Goal: Task Accomplishment & Management: Manage account settings

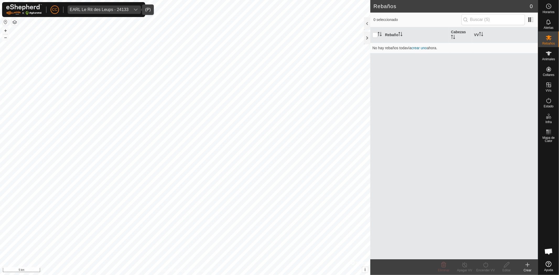
click at [95, 10] on div "EARL Le Rit des Leups - 24133" at bounding box center [99, 10] width 59 height 4
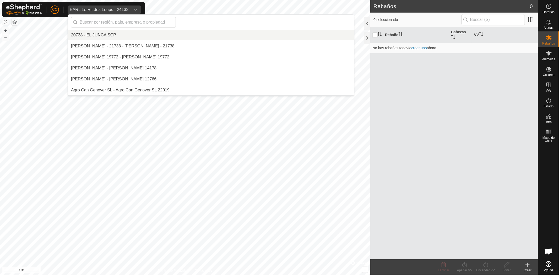
scroll to position [1066, 0]
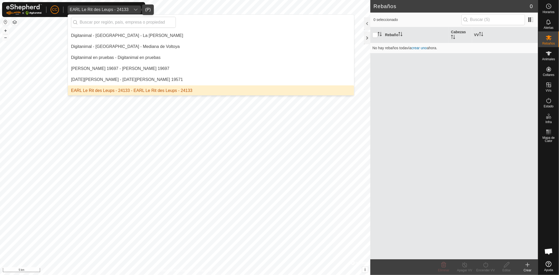
click at [97, 89] on li "EARL Le Rit des Leups - 24133 - EARL Le Rit des Leups - 24133" at bounding box center [211, 90] width 286 height 10
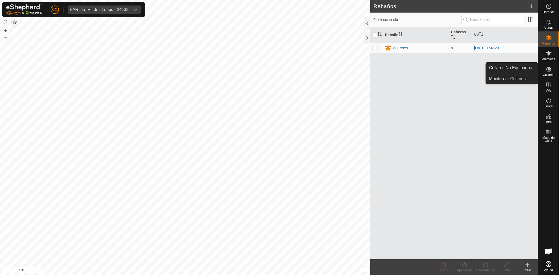
drag, startPoint x: 539, startPoint y: 69, endPoint x: 548, endPoint y: 68, distance: 9.7
click at [548, 69] on icon at bounding box center [548, 69] width 6 height 6
click at [511, 70] on link "Collares No Equipados" at bounding box center [511, 68] width 52 height 10
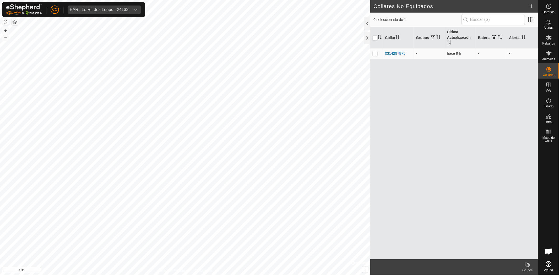
click at [404, 70] on div "Collar Grupos Última Actualización Batería Alertas 0314297875 - hace 9 h - -" at bounding box center [454, 143] width 168 height 232
click at [476, 20] on input "text" at bounding box center [492, 19] width 63 height 11
paste input "0314297875"
type input "0314297875"
click at [421, 103] on div "Collar Grupos Última Actualización Batería Alertas 0314297875 - hace 9 h - -" at bounding box center [454, 143] width 168 height 232
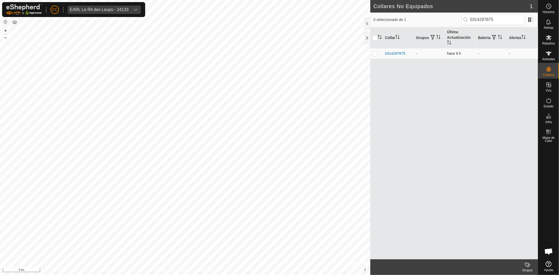
click at [431, 56] on td "-" at bounding box center [428, 53] width 31 height 10
click at [401, 51] on div "0314297875" at bounding box center [395, 53] width 20 height 5
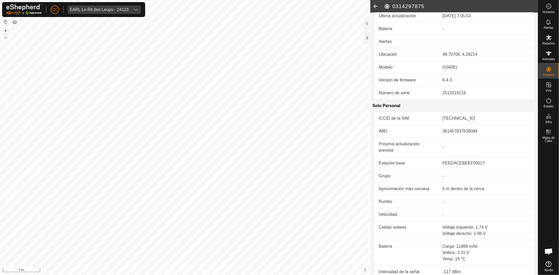
scroll to position [75, 0]
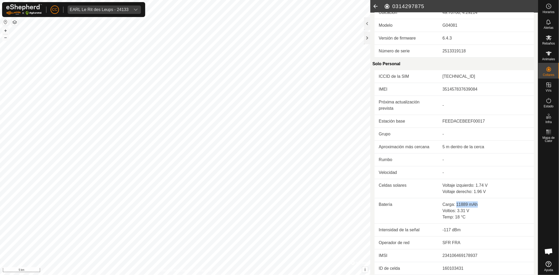
drag, startPoint x: 455, startPoint y: 202, endPoint x: 496, endPoint y: 203, distance: 41.1
click at [496, 203] on div "Carga: 11889 mAh" at bounding box center [485, 204] width 87 height 6
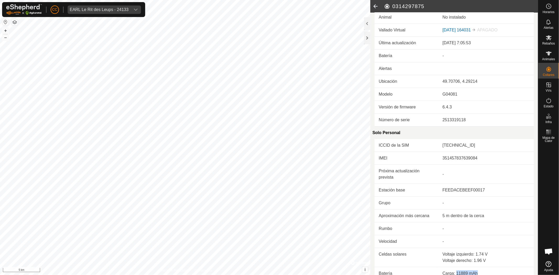
scroll to position [0, 0]
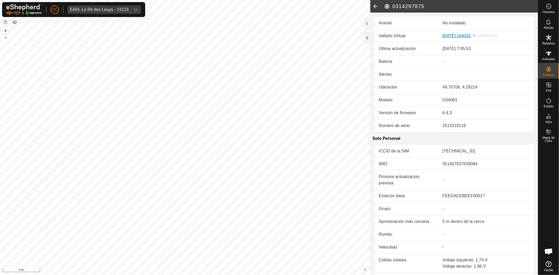
click at [455, 35] on link "2025-09-12 164031" at bounding box center [456, 36] width 28 height 4
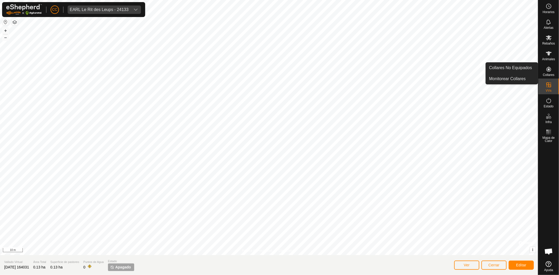
click at [548, 70] on icon at bounding box center [548, 69] width 6 height 6
click at [547, 70] on icon at bounding box center [548, 69] width 6 height 6
click at [517, 70] on link "Collares No Equipados" at bounding box center [511, 68] width 52 height 10
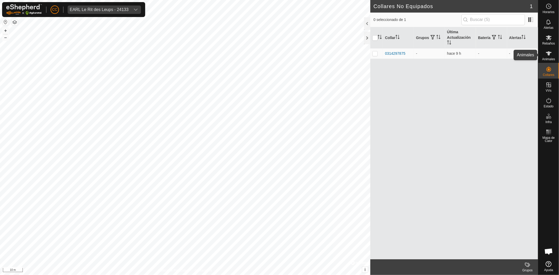
click at [549, 49] on es-animals-svg-icon at bounding box center [548, 53] width 9 height 8
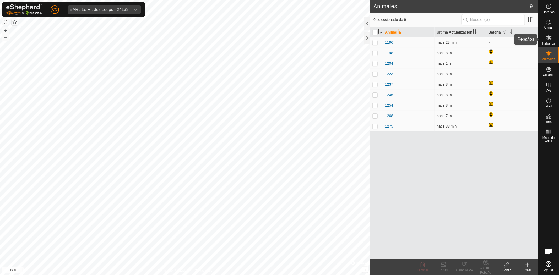
click at [557, 45] on div "Rebaños" at bounding box center [548, 39] width 21 height 16
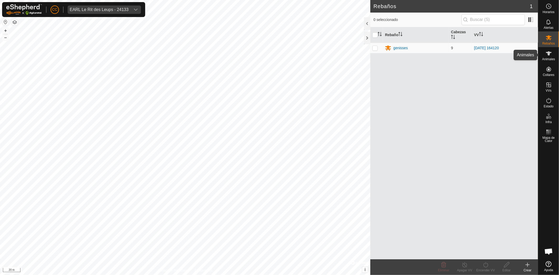
click at [546, 53] on icon at bounding box center [548, 53] width 6 height 6
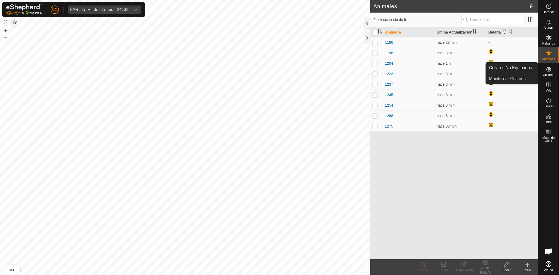
click at [548, 74] on span "Collares" at bounding box center [548, 74] width 12 height 3
click at [524, 68] on link "Collares No Equipados" at bounding box center [511, 68] width 52 height 10
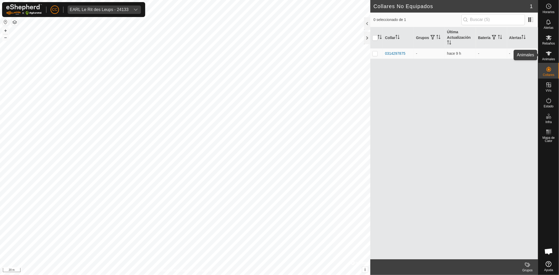
click at [547, 54] on icon at bounding box center [548, 53] width 6 height 6
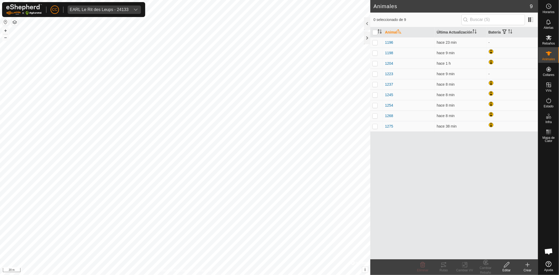
click at [525, 270] on div "Crear" at bounding box center [527, 270] width 21 height 5
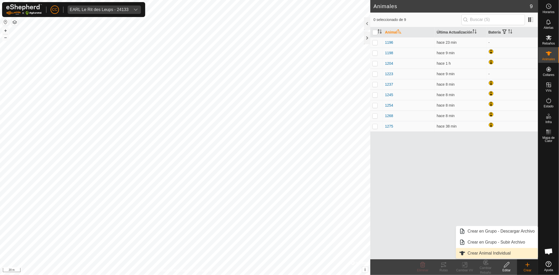
click at [486, 255] on link "Crear Animal Individual" at bounding box center [497, 253] width 82 height 10
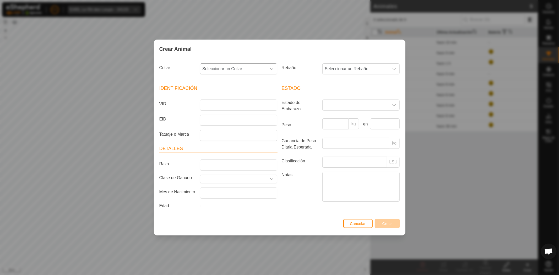
click at [226, 74] on span "Seleccionar un Collar" at bounding box center [233, 69] width 66 height 10
click at [228, 104] on li "0314297875" at bounding box center [238, 107] width 77 height 10
click at [361, 227] on button "Cancelar" at bounding box center [357, 223] width 29 height 9
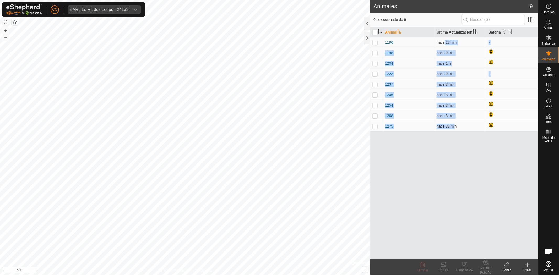
drag, startPoint x: 442, startPoint y: 42, endPoint x: 454, endPoint y: 130, distance: 88.5
click at [454, 130] on tbody "1196 hace 23 min - 1198 hace 9 min 1204 hace 1 h 1223 hace 9 min - 1237 hace 8 …" at bounding box center [454, 84] width 168 height 94
click at [512, 59] on td at bounding box center [512, 63] width 52 height 10
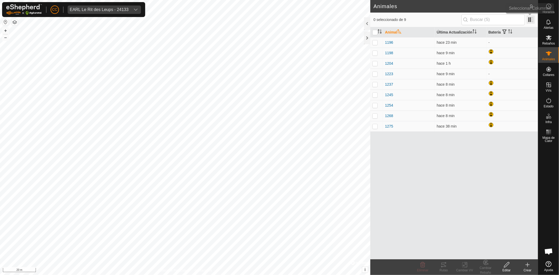
click at [530, 19] on span at bounding box center [530, 19] width 8 height 8
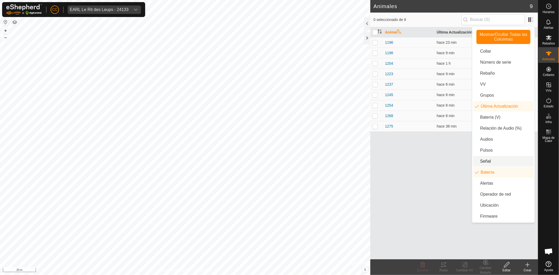
click at [483, 159] on li "Señal" at bounding box center [503, 161] width 60 height 10
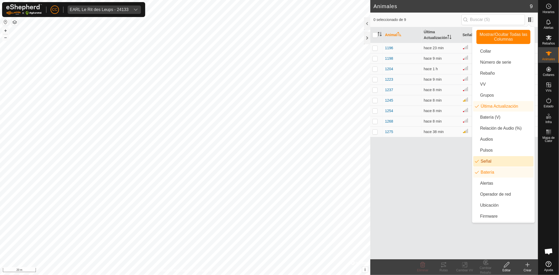
click at [447, 159] on div "Animal Última Actualización Señal Batería 1196 hace 23 min - 1198 hace 9 min 12…" at bounding box center [454, 143] width 168 height 232
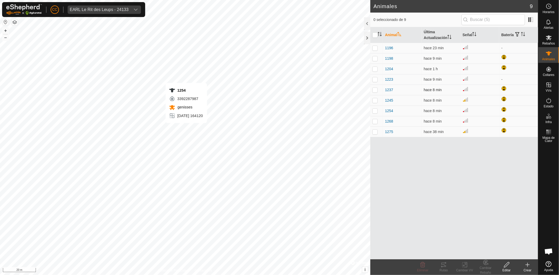
checkbox input "true"
click at [376, 35] on input "checkbox" at bounding box center [374, 34] width 5 height 5
checkbox input "true"
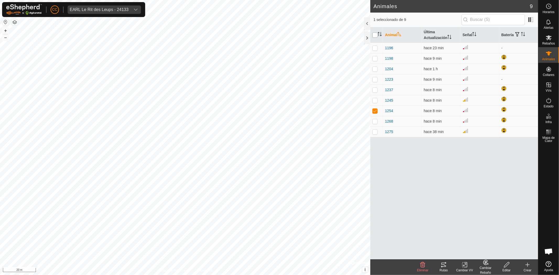
checkbox input "true"
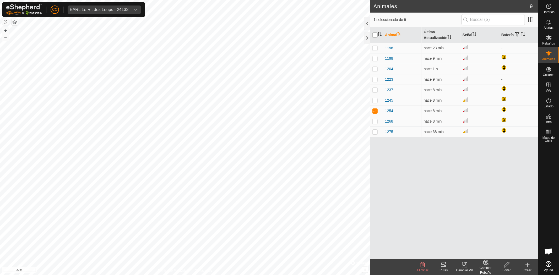
checkbox input "true"
click at [443, 268] on div "Rutas" at bounding box center [443, 270] width 21 height 5
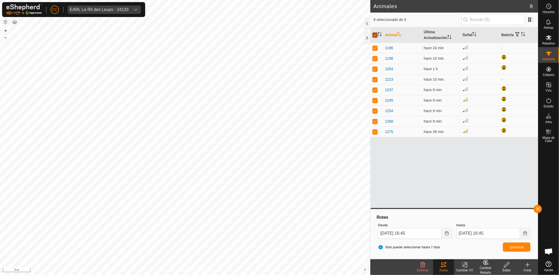
click at [373, 33] on input "checkbox" at bounding box center [374, 34] width 5 height 5
checkbox input "false"
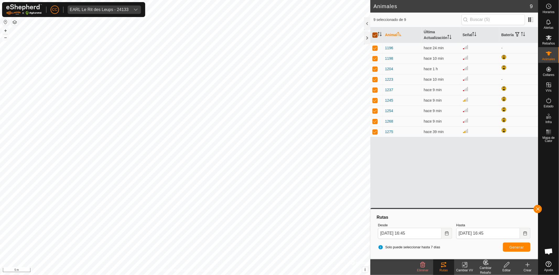
checkbox input "false"
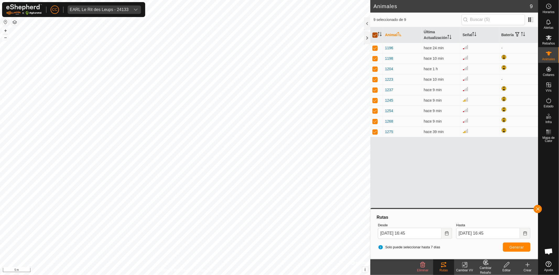
checkbox input "false"
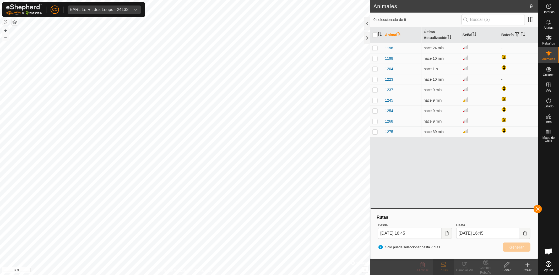
click at [375, 68] on p-checkbox at bounding box center [374, 69] width 5 height 4
checkbox input "true"
click at [519, 244] on button "Generar" at bounding box center [515, 246] width 27 height 9
click at [389, 69] on span "1204" at bounding box center [389, 68] width 8 height 5
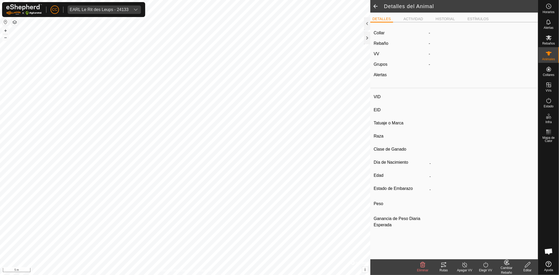
type input "1204"
type input "-"
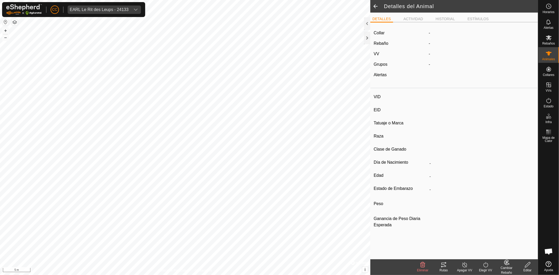
type input "0 kg"
type input "-"
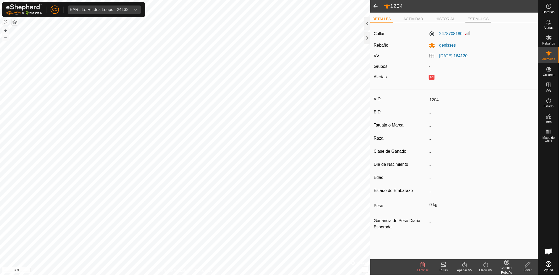
click at [472, 17] on li "ESTÍMULOS" at bounding box center [477, 19] width 25 height 6
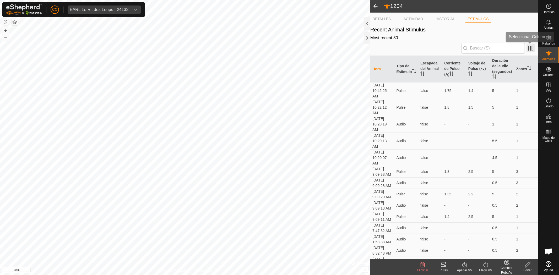
click at [528, 44] on span at bounding box center [530, 48] width 8 height 8
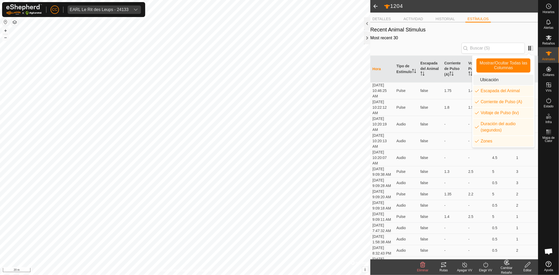
click at [495, 79] on li "Ubicación" at bounding box center [503, 80] width 60 height 10
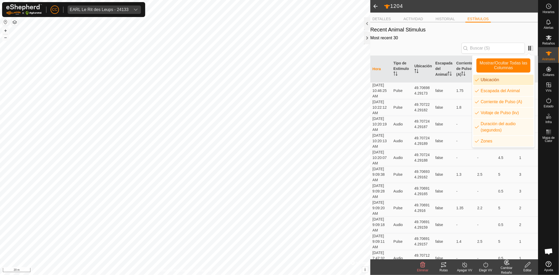
click at [495, 79] on li "Ubicación" at bounding box center [503, 80] width 60 height 10
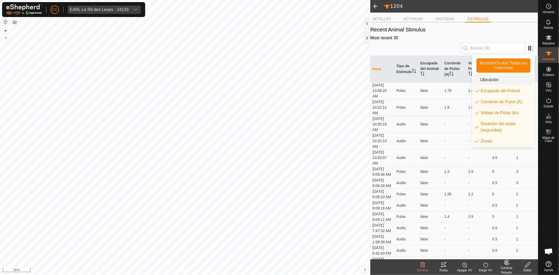
click at [495, 79] on li "Ubicación" at bounding box center [503, 80] width 60 height 10
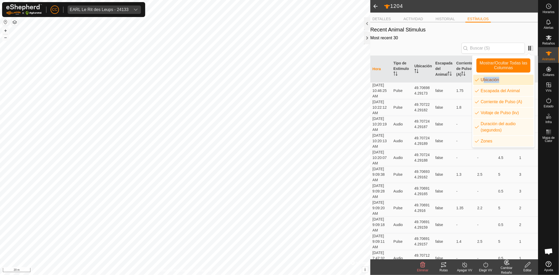
click at [495, 79] on li "Ubicación" at bounding box center [503, 80] width 60 height 10
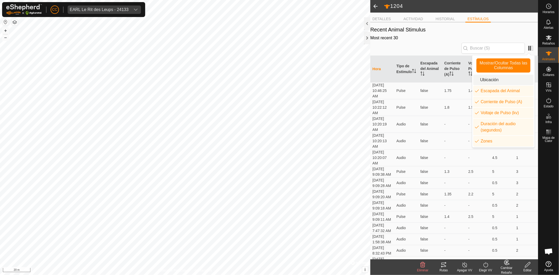
click at [433, 46] on div at bounding box center [453, 48] width 161 height 11
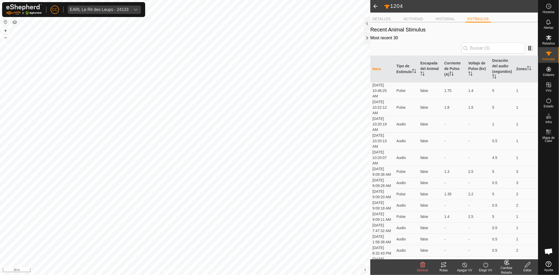
click at [440, 25] on div "DETALLES ACTIVIDAD HISTORIAL ESTÍMULOS" at bounding box center [454, 21] width 168 height 11
click at [444, 20] on li "HISTORIAL" at bounding box center [445, 19] width 24 height 6
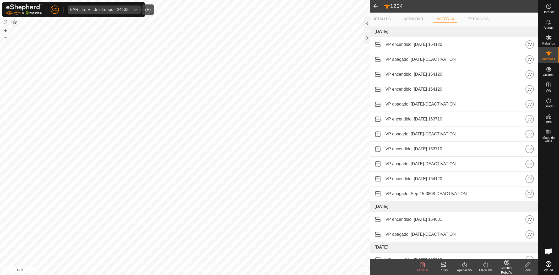
click at [118, 8] on div "EARL Le Rit des Leups - 24133" at bounding box center [99, 10] width 59 height 4
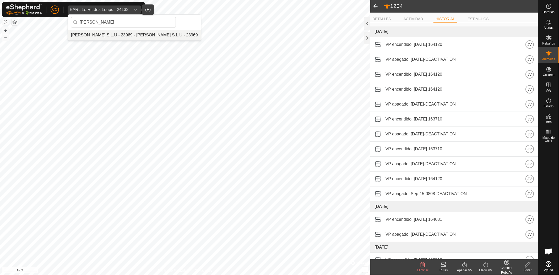
type input "vilma"
click at [121, 35] on li "[PERSON_NAME] S.L.U - 23969 - [PERSON_NAME] S.L.U - 23969" at bounding box center [134, 35] width 133 height 10
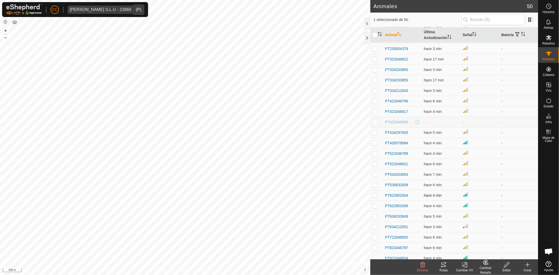
scroll to position [307, 0]
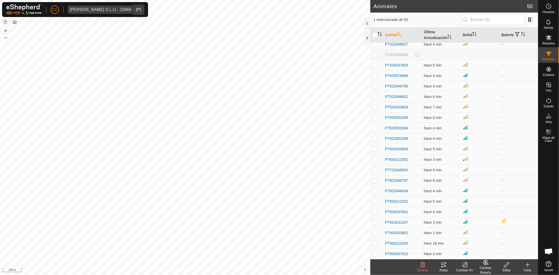
click at [446, 264] on icon at bounding box center [443, 265] width 6 height 6
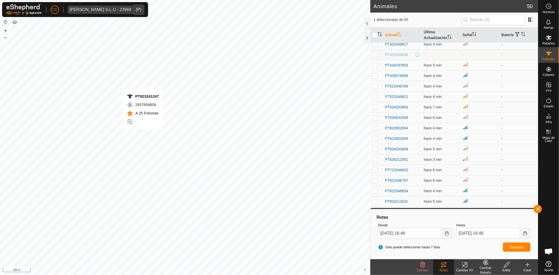
checkbox input "false"
checkbox input "true"
click at [110, 8] on div "Vilma Labra S.L.U - 23969" at bounding box center [101, 10] width 62 height 4
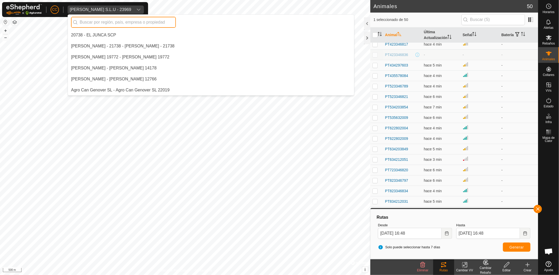
scroll to position [3858, 0]
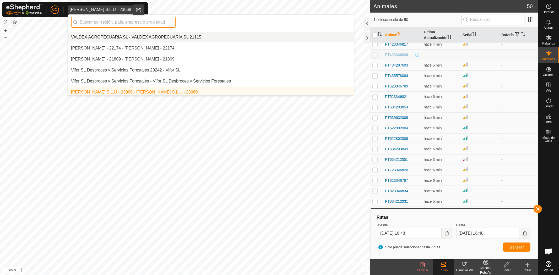
click at [139, 17] on input "text" at bounding box center [123, 22] width 105 height 11
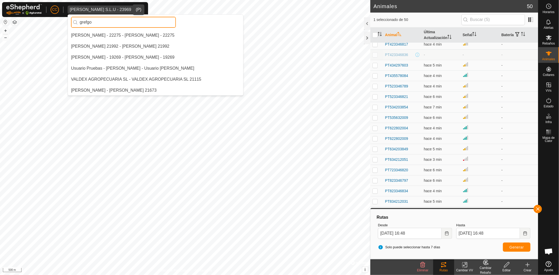
scroll to position [0, 0]
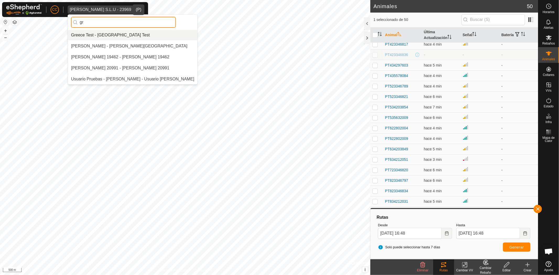
type input "g"
type input "a"
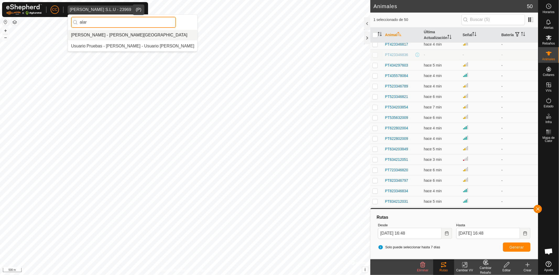
type input "alar"
click at [116, 37] on li "[PERSON_NAME] - [PERSON_NAME][GEOGRAPHIC_DATA]" at bounding box center [132, 35] width 129 height 10
